Goal: Find specific page/section

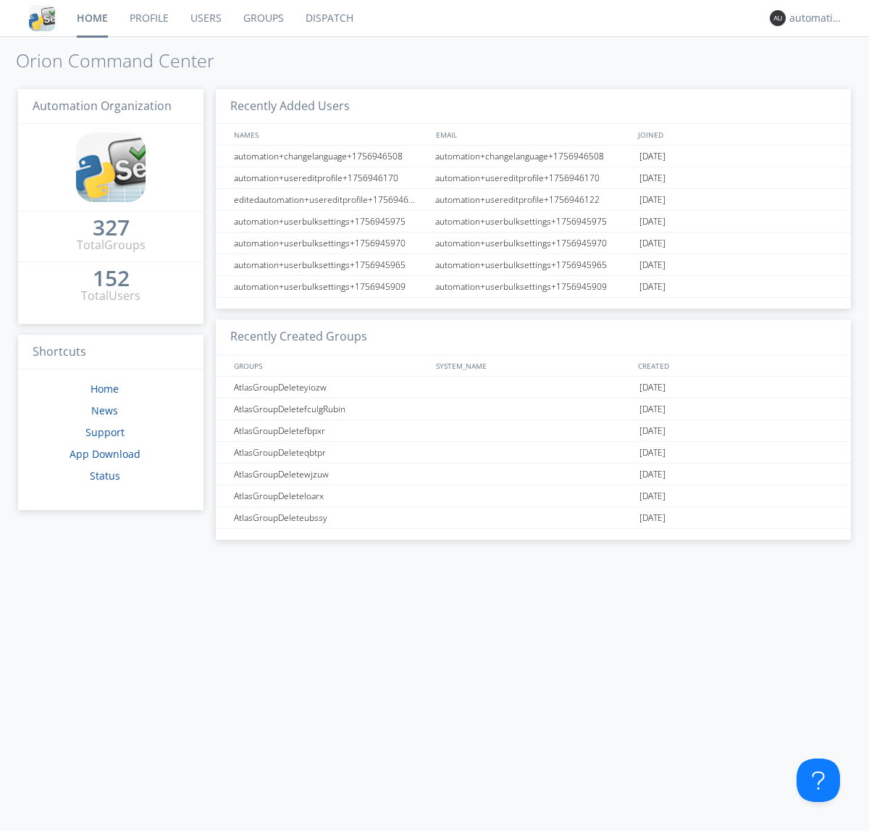
click at [328, 18] on link "Dispatch" at bounding box center [330, 18] width 70 height 36
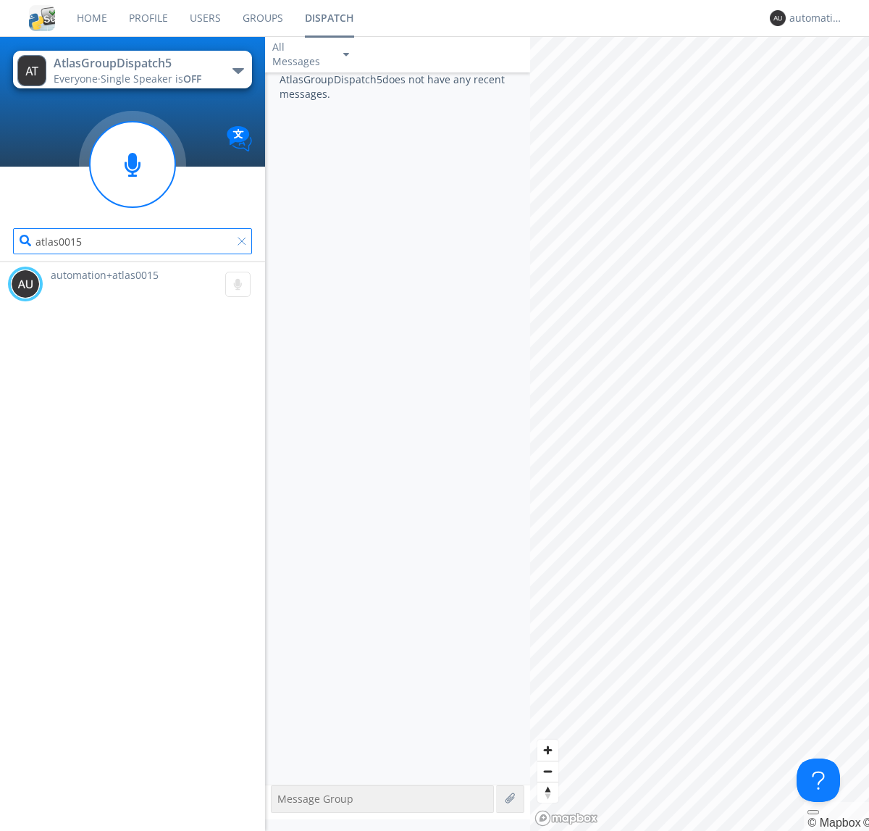
type input "atlas0015"
click at [244, 244] on div at bounding box center [245, 244] width 14 height 14
type input "atlas0016"
click at [813, 18] on div "automation+atlas0014" at bounding box center [817, 18] width 54 height 14
